Goal: Task Accomplishment & Management: Manage account settings

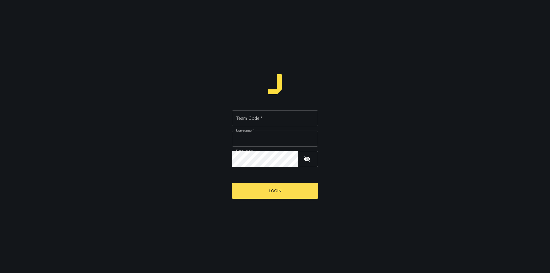
type input "*******"
click at [257, 122] on input "Team Code   *" at bounding box center [275, 118] width 86 height 16
type input "****"
click at [289, 190] on button "Login" at bounding box center [275, 191] width 86 height 16
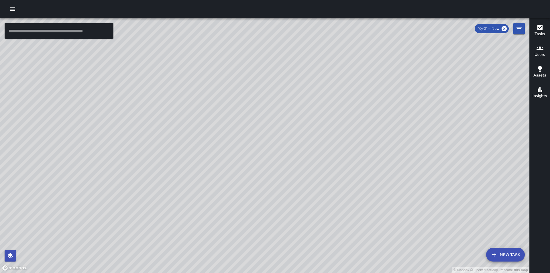
drag, startPoint x: 217, startPoint y: 200, endPoint x: 222, endPoint y: 69, distance: 131.4
click at [222, 69] on div "© Mapbox © OpenStreetMap Improve this map" at bounding box center [265, 145] width 530 height 255
drag, startPoint x: 190, startPoint y: 115, endPoint x: 419, endPoint y: 99, distance: 229.0
click at [419, 99] on div "© Mapbox © OpenStreetMap Improve this map" at bounding box center [265, 145] width 530 height 255
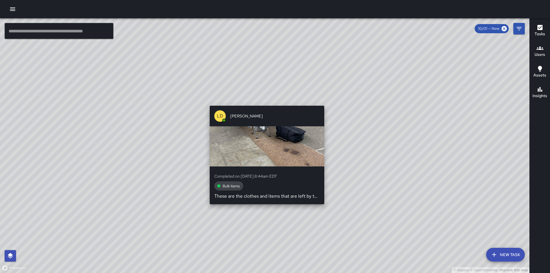
click at [263, 102] on div "© Mapbox © OpenStreetMap Improve this map [PERSON_NAME] Completed on [DATE] 8:4…" at bounding box center [265, 145] width 530 height 255
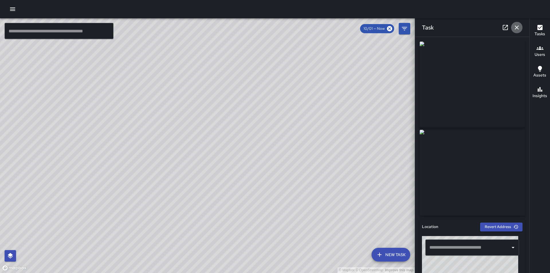
click at [518, 28] on icon "button" at bounding box center [517, 27] width 7 height 7
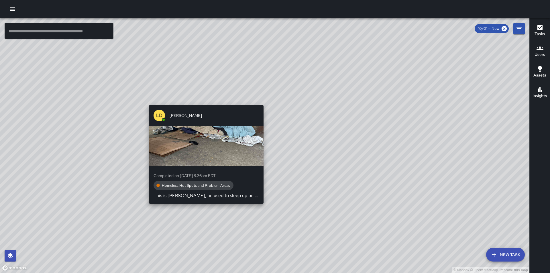
click at [262, 102] on div "© Mapbox © OpenStreetMap Improve this map [PERSON_NAME] Completed on [DATE] 8:3…" at bounding box center [265, 145] width 530 height 255
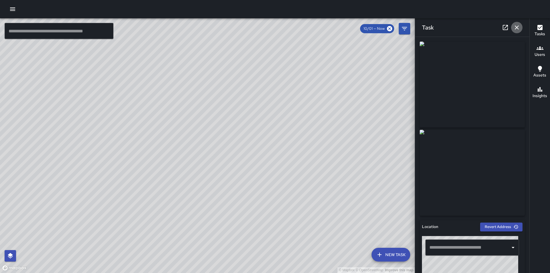
click at [518, 30] on button "button" at bounding box center [516, 27] width 11 height 11
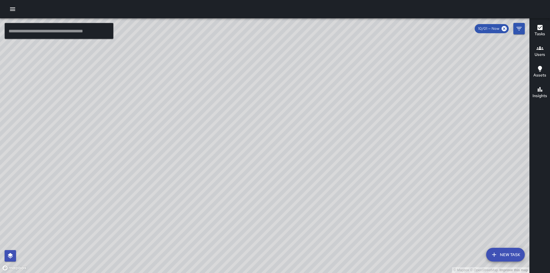
drag, startPoint x: 298, startPoint y: 122, endPoint x: 392, endPoint y: 236, distance: 148.2
click at [392, 236] on div "© Mapbox © OpenStreetMap Improve this map" at bounding box center [265, 145] width 530 height 255
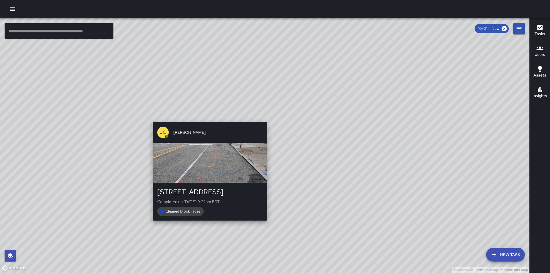
click at [209, 119] on div "© Mapbox © OpenStreetMap Improve this map [PERSON_NAME] [PERSON_NAME] [STREET_A…" at bounding box center [265, 145] width 530 height 255
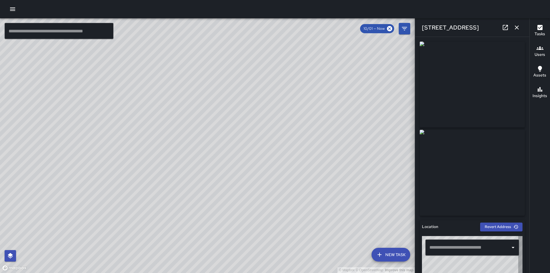
type input "**********"
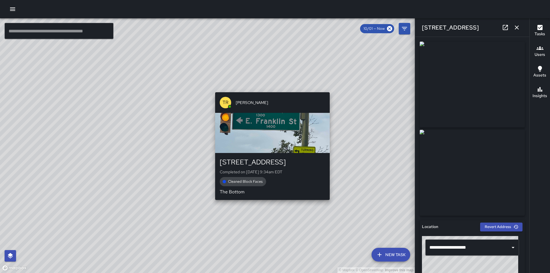
click at [269, 89] on div "© Mapbox © OpenStreetMap Improve this map TR [PERSON_NAME] [STREET_ADDRESS] Com…" at bounding box center [207, 145] width 415 height 255
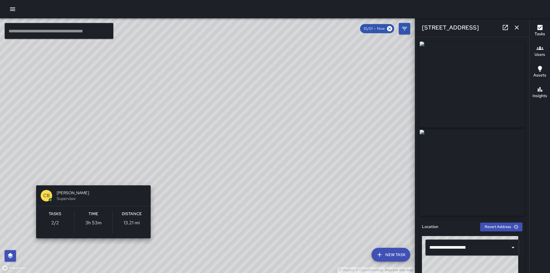
click at [93, 178] on div "© Mapbox © OpenStreetMap Improve this map CB [PERSON_NAME] Supervisor Tasks 2 /…" at bounding box center [207, 145] width 415 height 255
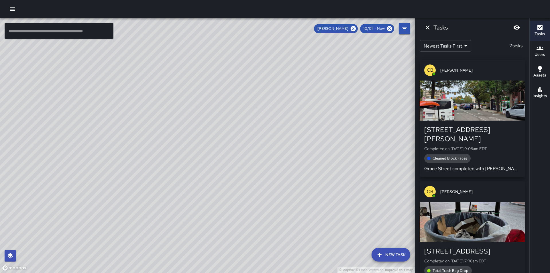
drag, startPoint x: 123, startPoint y: 120, endPoint x: 145, endPoint y: 192, distance: 75.5
click at [145, 192] on div "© Mapbox © OpenStreetMap Improve this map" at bounding box center [207, 145] width 415 height 255
drag, startPoint x: 285, startPoint y: 138, endPoint x: 232, endPoint y: 179, distance: 66.5
click at [232, 179] on div "© Mapbox © OpenStreetMap Improve this map" at bounding box center [207, 145] width 415 height 255
drag, startPoint x: 139, startPoint y: 170, endPoint x: 295, endPoint y: 91, distance: 174.5
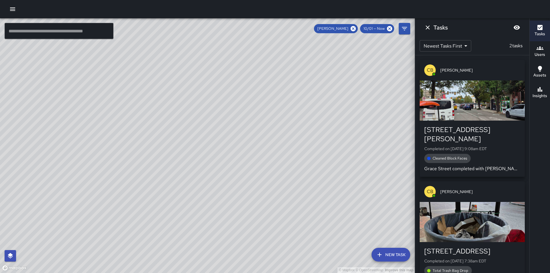
click at [295, 91] on div "© Mapbox © OpenStreetMap Improve this map" at bounding box center [207, 145] width 415 height 255
drag, startPoint x: 191, startPoint y: 201, endPoint x: 255, endPoint y: 104, distance: 116.1
click at [255, 104] on div "© Mapbox © OpenStreetMap Improve this map" at bounding box center [207, 145] width 415 height 255
click at [251, 184] on div "© Mapbox © OpenStreetMap Improve this map" at bounding box center [207, 145] width 415 height 255
drag, startPoint x: 253, startPoint y: 156, endPoint x: 144, endPoint y: 104, distance: 120.5
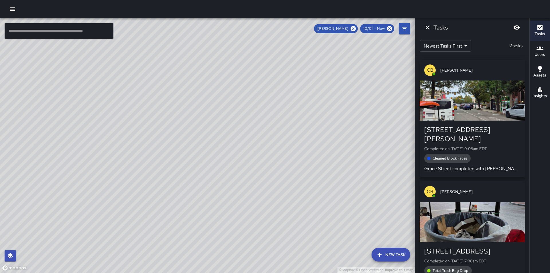
click at [266, 78] on div "© Mapbox © OpenStreetMap Improve this map" at bounding box center [207, 145] width 415 height 255
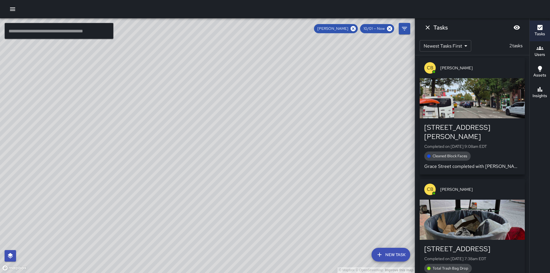
drag, startPoint x: 307, startPoint y: 218, endPoint x: 310, endPoint y: 115, distance: 103.2
click at [310, 115] on div "© Mapbox © OpenStreetMap Improve this map" at bounding box center [207, 145] width 415 height 255
drag, startPoint x: 337, startPoint y: 140, endPoint x: 244, endPoint y: 122, distance: 94.9
click at [244, 122] on div "© Mapbox © OpenStreetMap Improve this map" at bounding box center [207, 145] width 415 height 255
drag, startPoint x: 333, startPoint y: 145, endPoint x: 266, endPoint y: 153, distance: 67.6
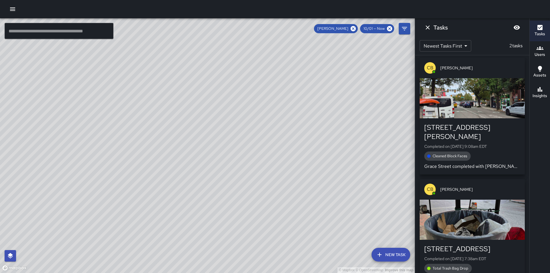
click at [266, 153] on div "© Mapbox © OpenStreetMap Improve this map" at bounding box center [207, 145] width 415 height 255
drag, startPoint x: 291, startPoint y: 138, endPoint x: 300, endPoint y: 214, distance: 77.4
click at [300, 214] on div "© Mapbox © OpenStreetMap Improve this map" at bounding box center [207, 145] width 415 height 255
click at [255, 144] on div "© Mapbox © OpenStreetMap Improve this map" at bounding box center [207, 145] width 415 height 255
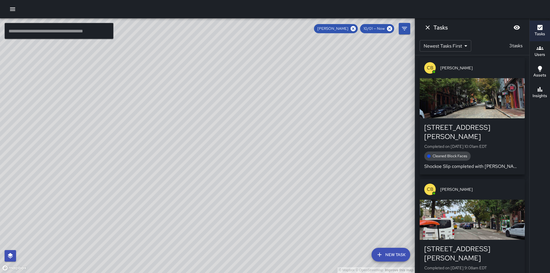
click at [475, 29] on div "Tasks" at bounding box center [472, 27] width 114 height 18
drag, startPoint x: 256, startPoint y: 113, endPoint x: 273, endPoint y: 133, distance: 27.0
click at [273, 133] on div "© Mapbox © OpenStreetMap Improve this map" at bounding box center [207, 145] width 415 height 255
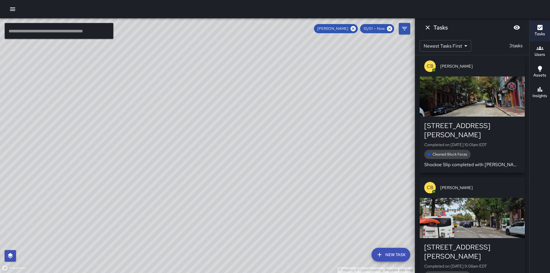
scroll to position [0, 0]
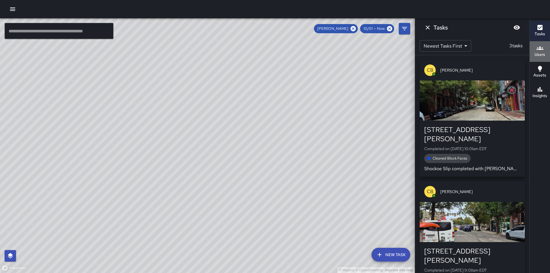
click at [545, 46] on div "Users" at bounding box center [540, 51] width 11 height 13
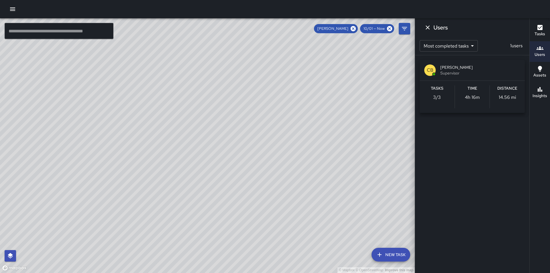
click at [540, 30] on icon "button" at bounding box center [540, 27] width 7 height 7
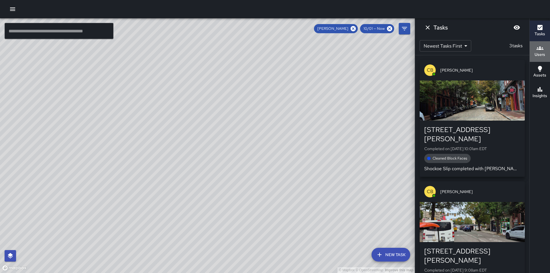
click at [538, 52] on h6 "Users" at bounding box center [540, 55] width 11 height 6
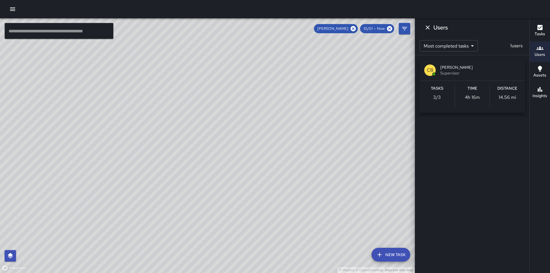
drag, startPoint x: 156, startPoint y: 97, endPoint x: 208, endPoint y: 113, distance: 53.7
click at [208, 113] on div "© Mapbox © OpenStreetMap Improve this map" at bounding box center [207, 145] width 415 height 255
drag, startPoint x: 181, startPoint y: 195, endPoint x: 240, endPoint y: 195, distance: 59.0
click at [262, 214] on div "© Mapbox © OpenStreetMap Improve this map" at bounding box center [207, 145] width 415 height 255
drag, startPoint x: 228, startPoint y: 107, endPoint x: 198, endPoint y: 227, distance: 123.6
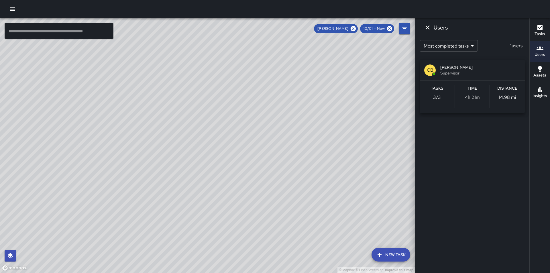
click at [198, 229] on div "© Mapbox © OpenStreetMap Improve this map" at bounding box center [207, 145] width 415 height 255
drag, startPoint x: 237, startPoint y: 129, endPoint x: 228, endPoint y: 239, distance: 110.4
click at [227, 241] on div "© Mapbox © OpenStreetMap Improve this map" at bounding box center [207, 145] width 415 height 255
drag, startPoint x: 199, startPoint y: 157, endPoint x: 206, endPoint y: 258, distance: 101.1
click at [206, 264] on div "© Mapbox © OpenStreetMap Improve this map" at bounding box center [207, 145] width 415 height 255
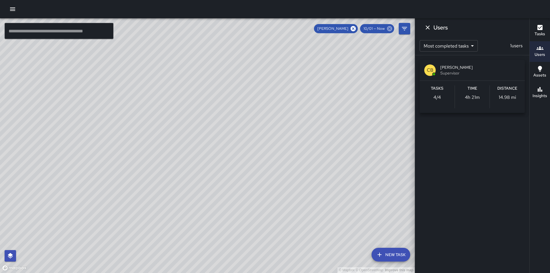
click at [390, 29] on icon at bounding box center [389, 28] width 5 height 5
click at [457, 47] on body "© Mapbox © OpenStreetMap Improve this map ​ New Task [PERSON_NAME] 10/01 — Now …" at bounding box center [275, 136] width 550 height 273
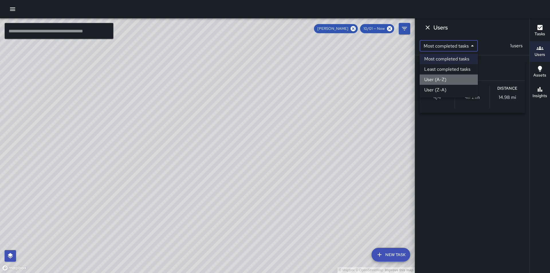
click at [442, 77] on li "User (A-Z)" at bounding box center [449, 80] width 58 height 10
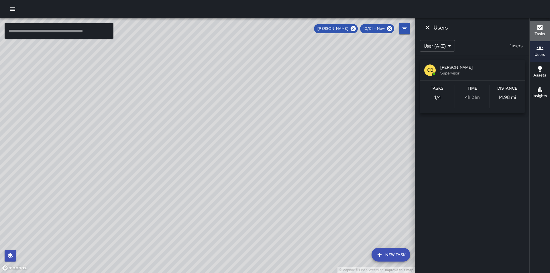
click at [541, 30] on icon "button" at bounding box center [540, 27] width 5 height 5
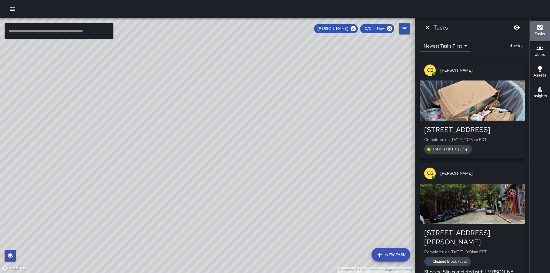
click at [541, 30] on icon "button" at bounding box center [540, 27] width 5 height 5
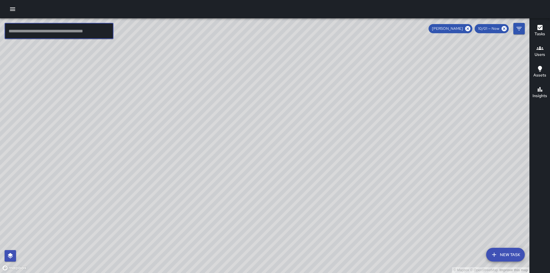
click at [83, 31] on input "text" at bounding box center [59, 31] width 109 height 16
click at [12, 10] on icon "button" at bounding box center [12, 9] width 7 height 7
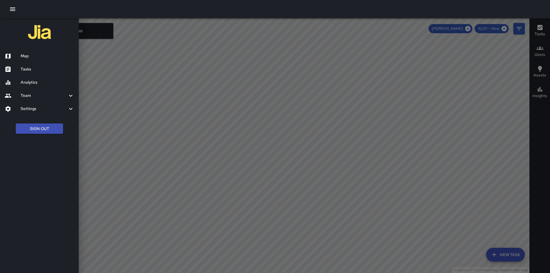
click at [12, 10] on icon "button" at bounding box center [12, 9] width 7 height 7
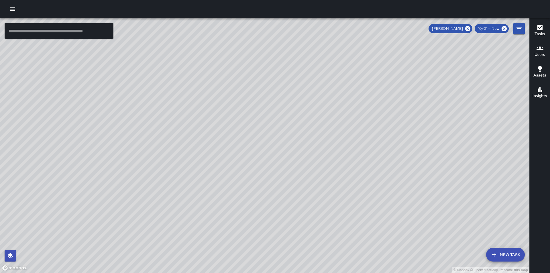
click at [2, 20] on div "© Mapbox © OpenStreetMap Improve this map" at bounding box center [265, 145] width 530 height 255
drag, startPoint x: 243, startPoint y: 124, endPoint x: 263, endPoint y: 72, distance: 55.7
click at [263, 72] on div "© Mapbox © OpenStreetMap Improve this map" at bounding box center [265, 145] width 530 height 255
drag, startPoint x: 297, startPoint y: 109, endPoint x: 283, endPoint y: 152, distance: 44.7
click at [283, 152] on div "© Mapbox © OpenStreetMap Improve this map" at bounding box center [265, 145] width 530 height 255
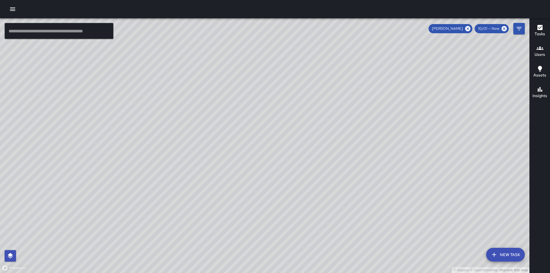
drag, startPoint x: 274, startPoint y: 178, endPoint x: 257, endPoint y: 85, distance: 94.6
click at [257, 85] on div "© Mapbox © OpenStreetMap Improve this map" at bounding box center [265, 145] width 530 height 255
click at [545, 53] on h6 "Users" at bounding box center [540, 55] width 11 height 6
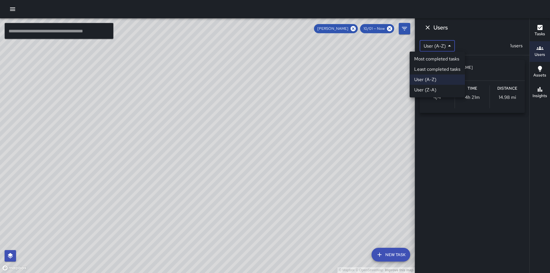
click at [425, 45] on body "© Mapbox © OpenStreetMap Improve this map ​ New Task [PERSON_NAME] 10/01 — Now …" at bounding box center [275, 136] width 550 height 273
click at [428, 87] on li "User (Z-A)" at bounding box center [437, 90] width 55 height 10
type input "*"
click at [447, 44] on body "© Mapbox © OpenStreetMap Improve this map ​ New Task [PERSON_NAME] 10/01 — Now …" at bounding box center [275, 136] width 550 height 273
click at [472, 39] on div at bounding box center [275, 136] width 550 height 273
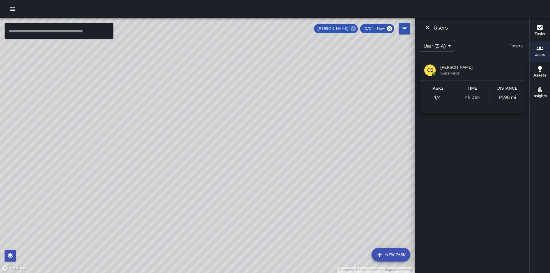
click at [354, 29] on icon at bounding box center [353, 29] width 6 height 6
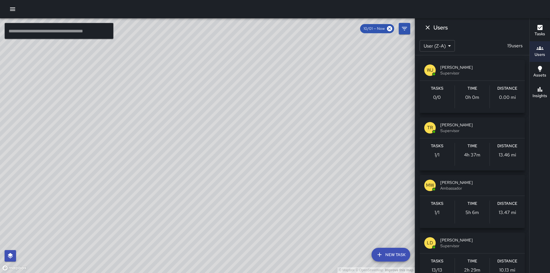
click at [163, 120] on div "© Mapbox © OpenStreetMap Improve this map" at bounding box center [207, 145] width 415 height 255
click at [174, 115] on div "© Mapbox © OpenStreetMap Improve this map" at bounding box center [207, 145] width 415 height 255
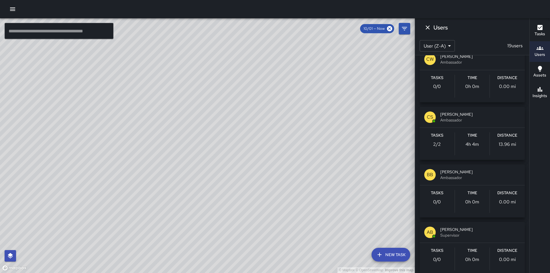
scroll to position [882, 0]
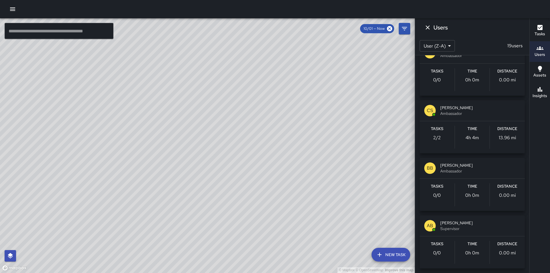
click at [515, 4] on div at bounding box center [275, 9] width 550 height 18
click at [11, 10] on icon "button" at bounding box center [12, 9] width 7 height 7
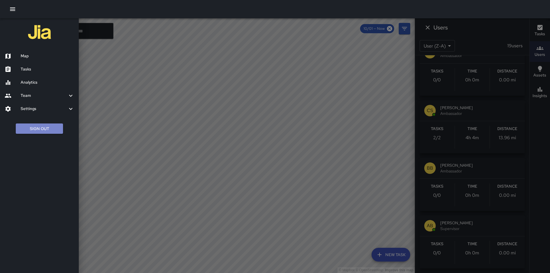
click at [55, 127] on button "Sign Out" at bounding box center [39, 129] width 47 height 11
